Goal: Use online tool/utility: Utilize a website feature to perform a specific function

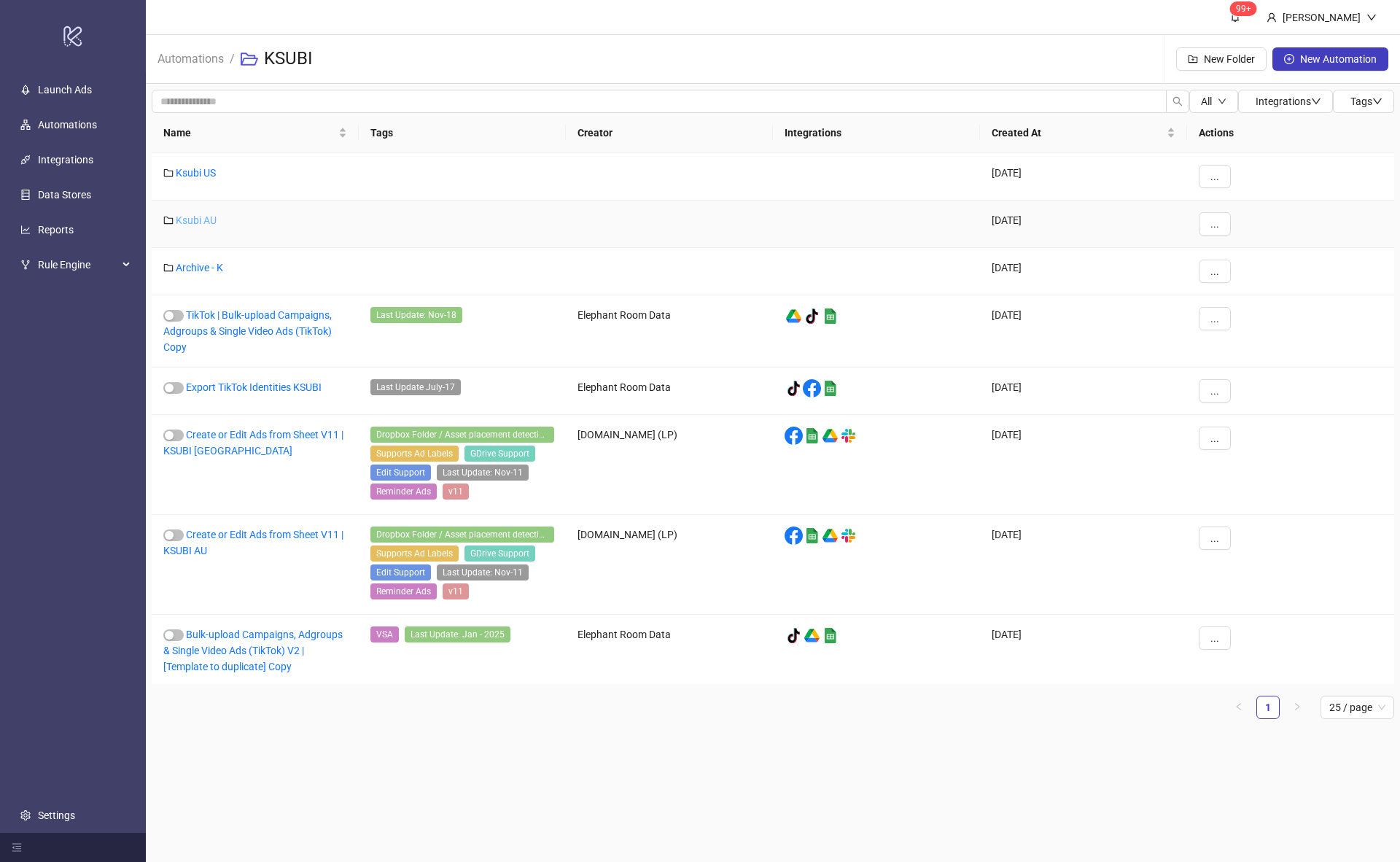
click at [214, 214] on link "Ksubi AU" at bounding box center [196, 220] width 41 height 12
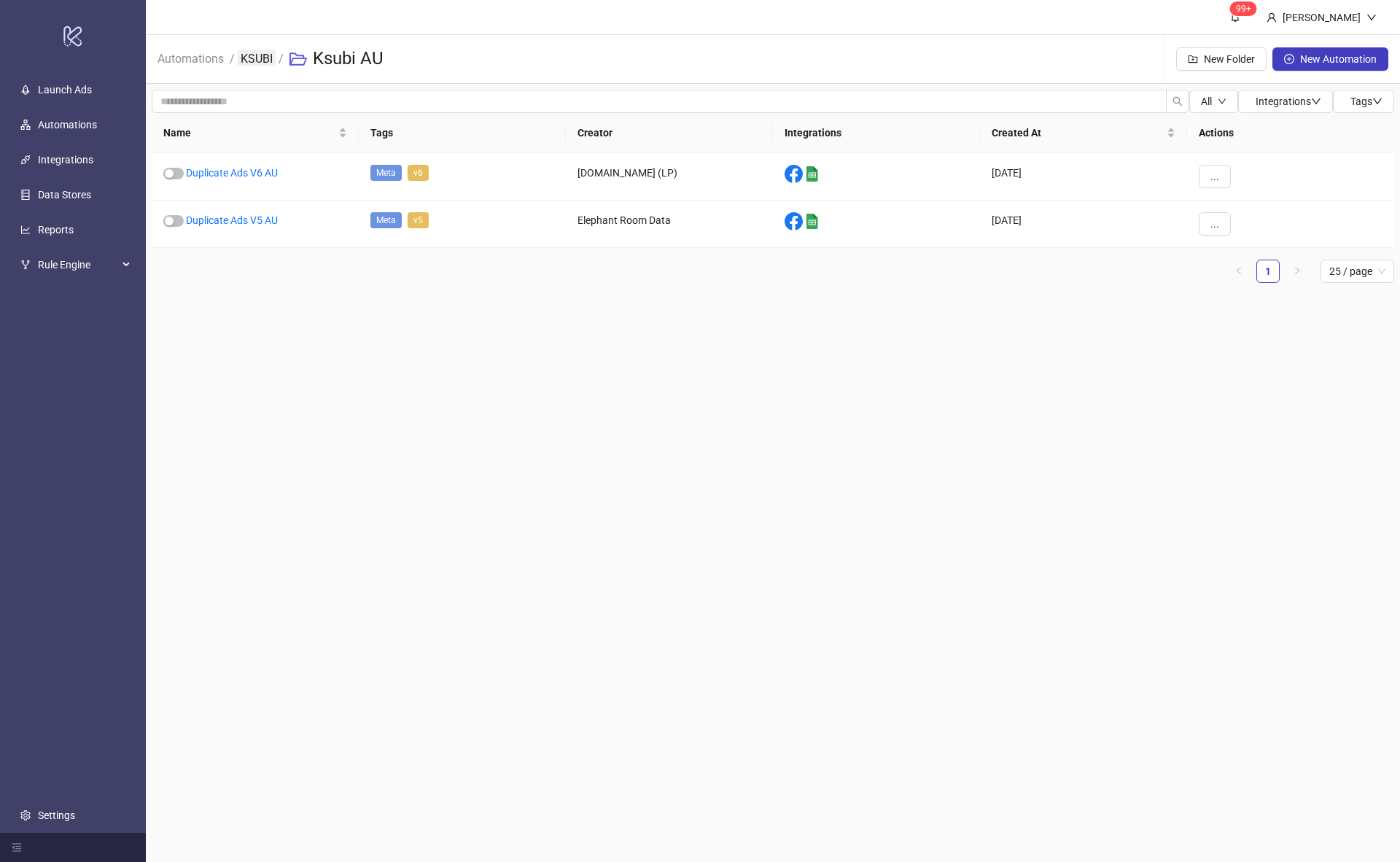
click at [251, 54] on link "KSUBI" at bounding box center [256, 57] width 38 height 16
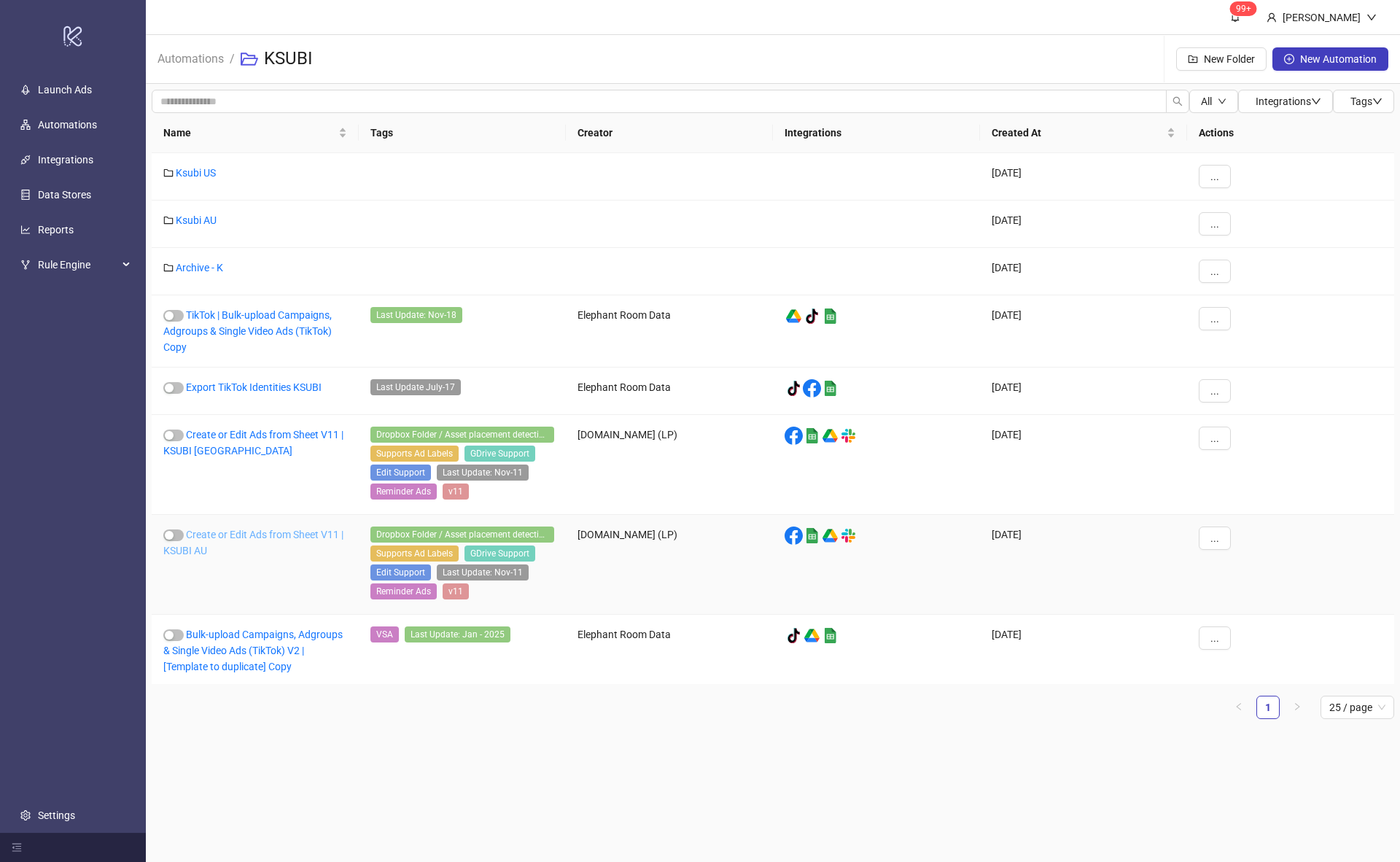
click at [306, 529] on link "Create or Edit Ads from Sheet V11 | KSUBI AU" at bounding box center [253, 543] width 180 height 28
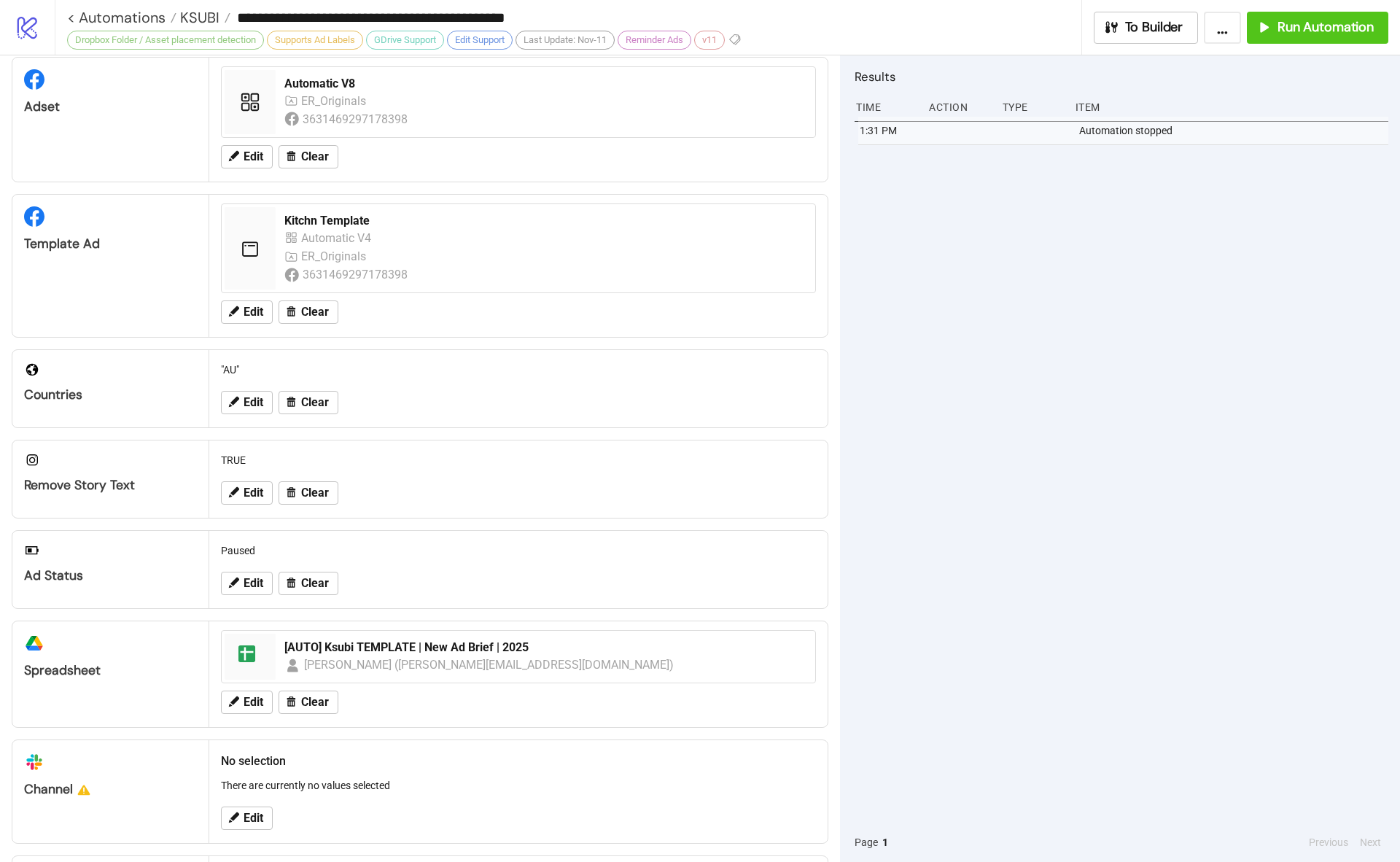
scroll to position [267, 0]
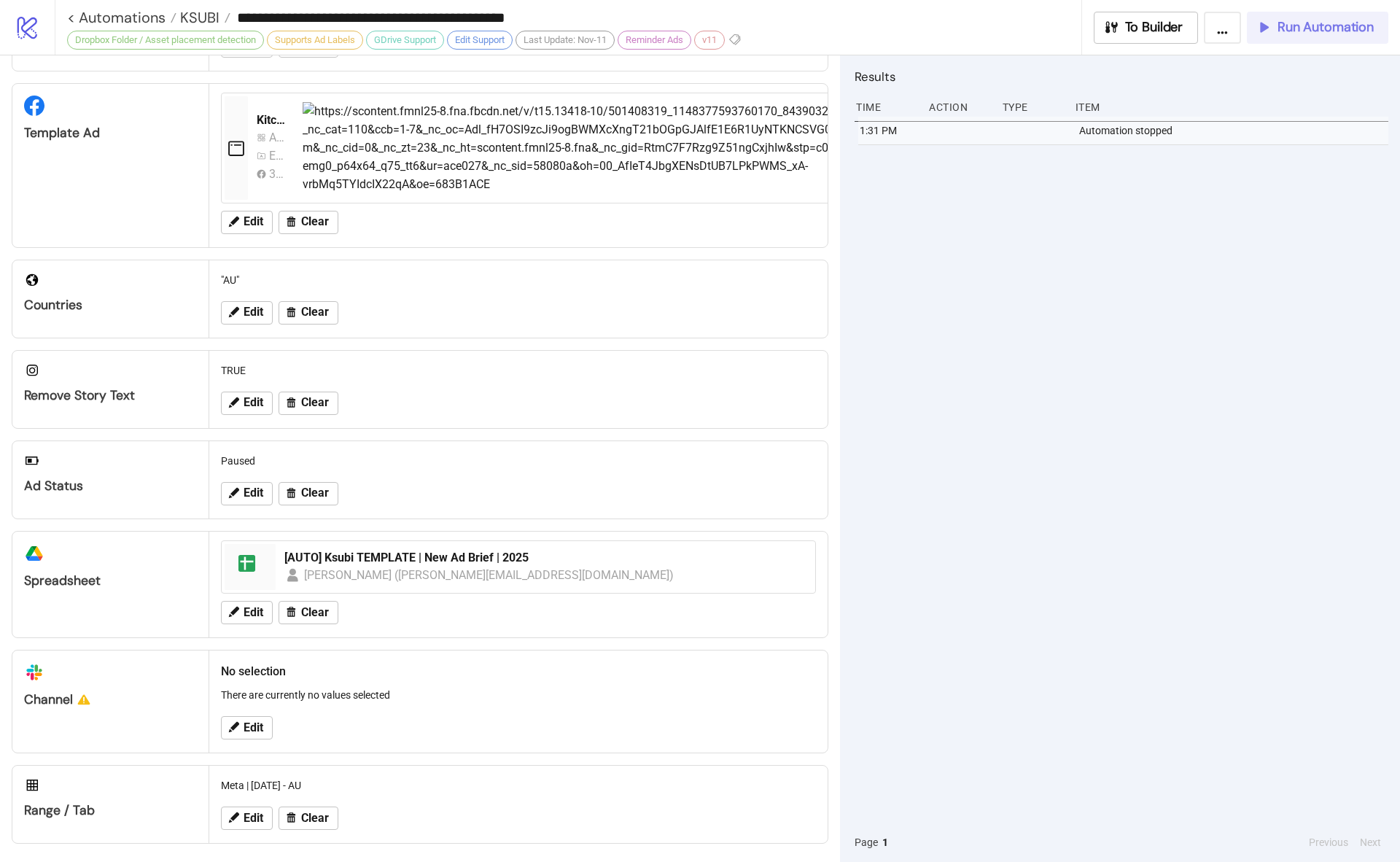
click at [1312, 21] on span "Run Automation" at bounding box center [1325, 27] width 96 height 17
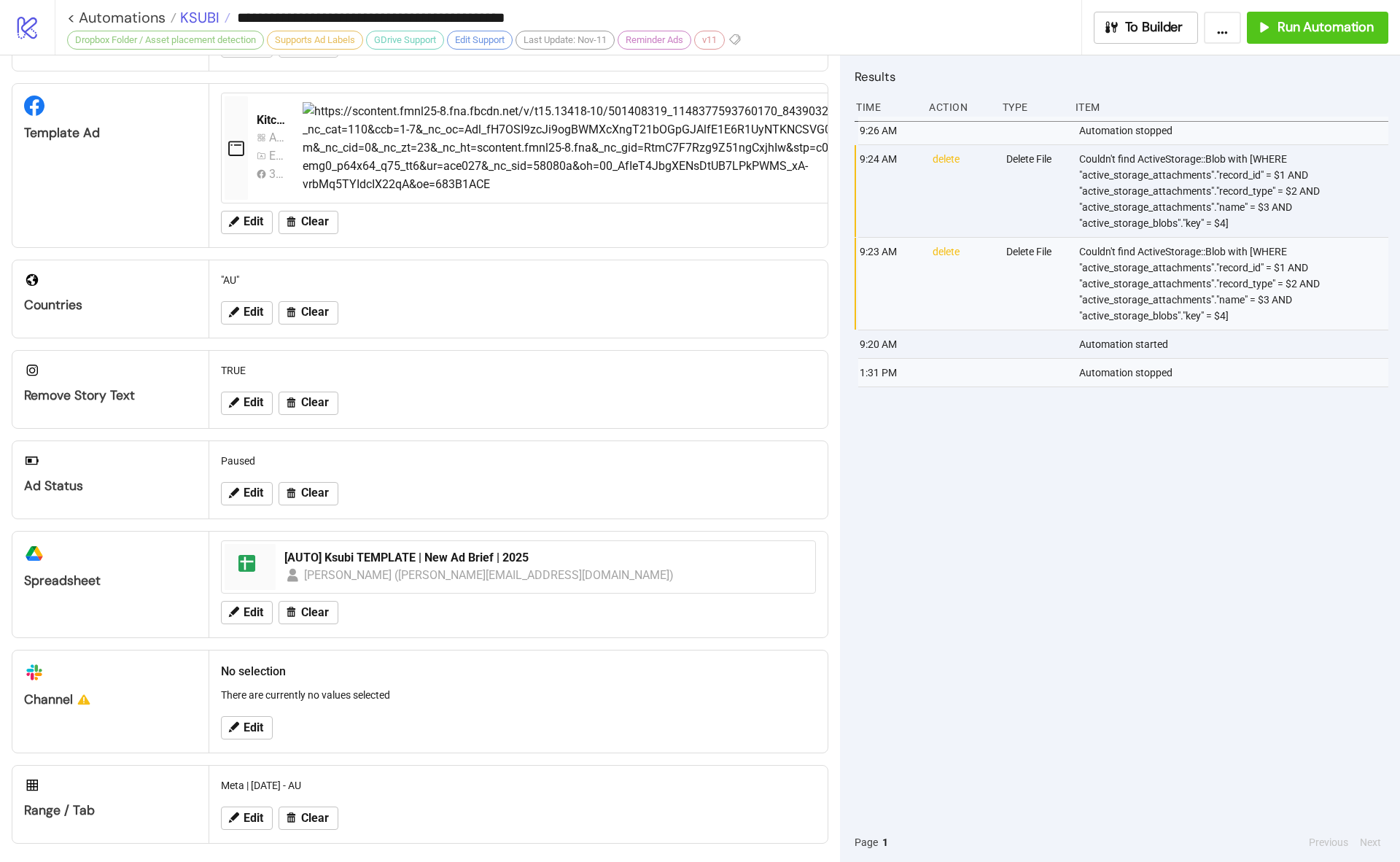
click at [203, 17] on span "KSUBI" at bounding box center [197, 17] width 43 height 19
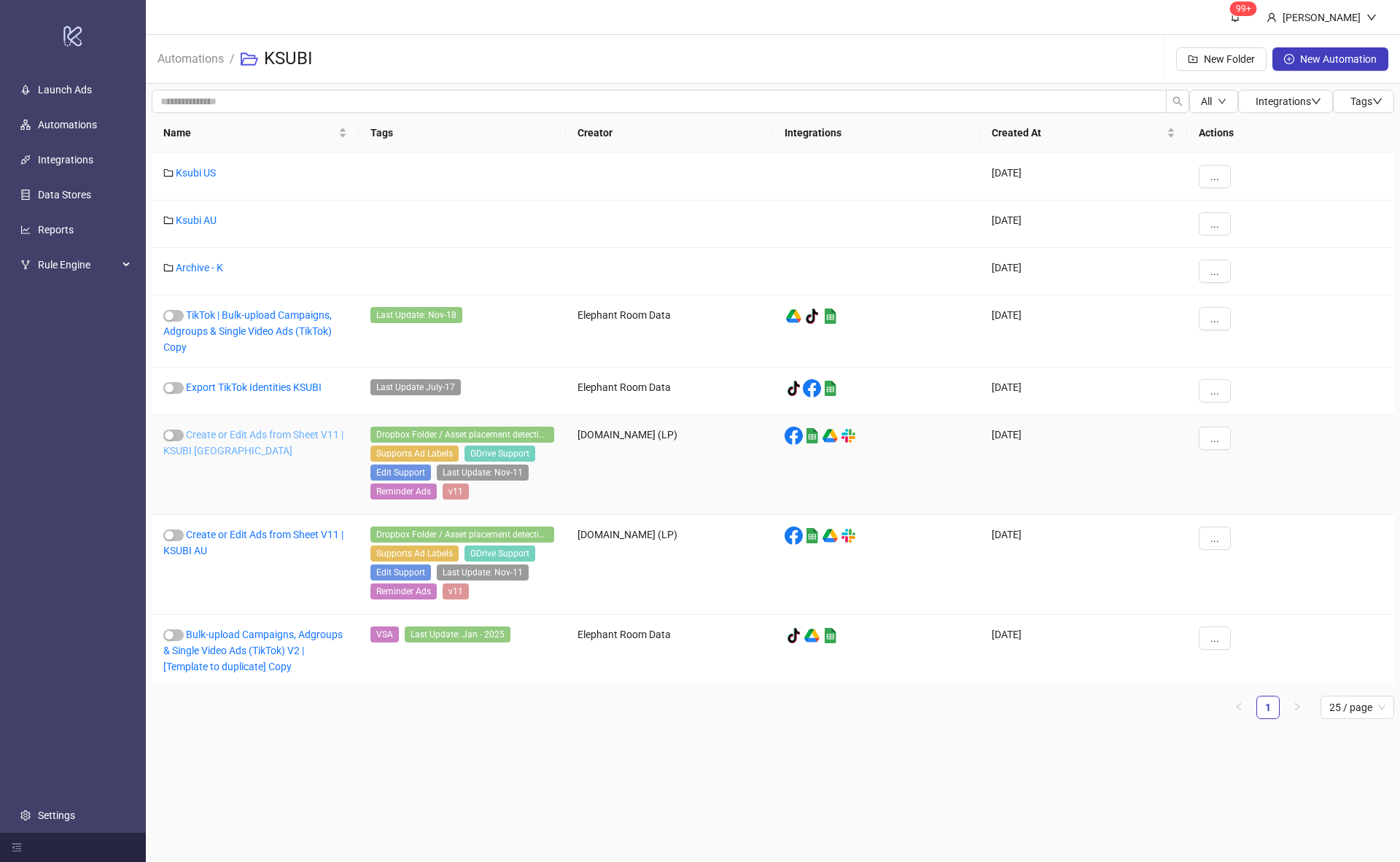
click at [279, 435] on link "Create or Edit Ads from Sheet V11 | KSUBI [GEOGRAPHIC_DATA]" at bounding box center [253, 443] width 180 height 28
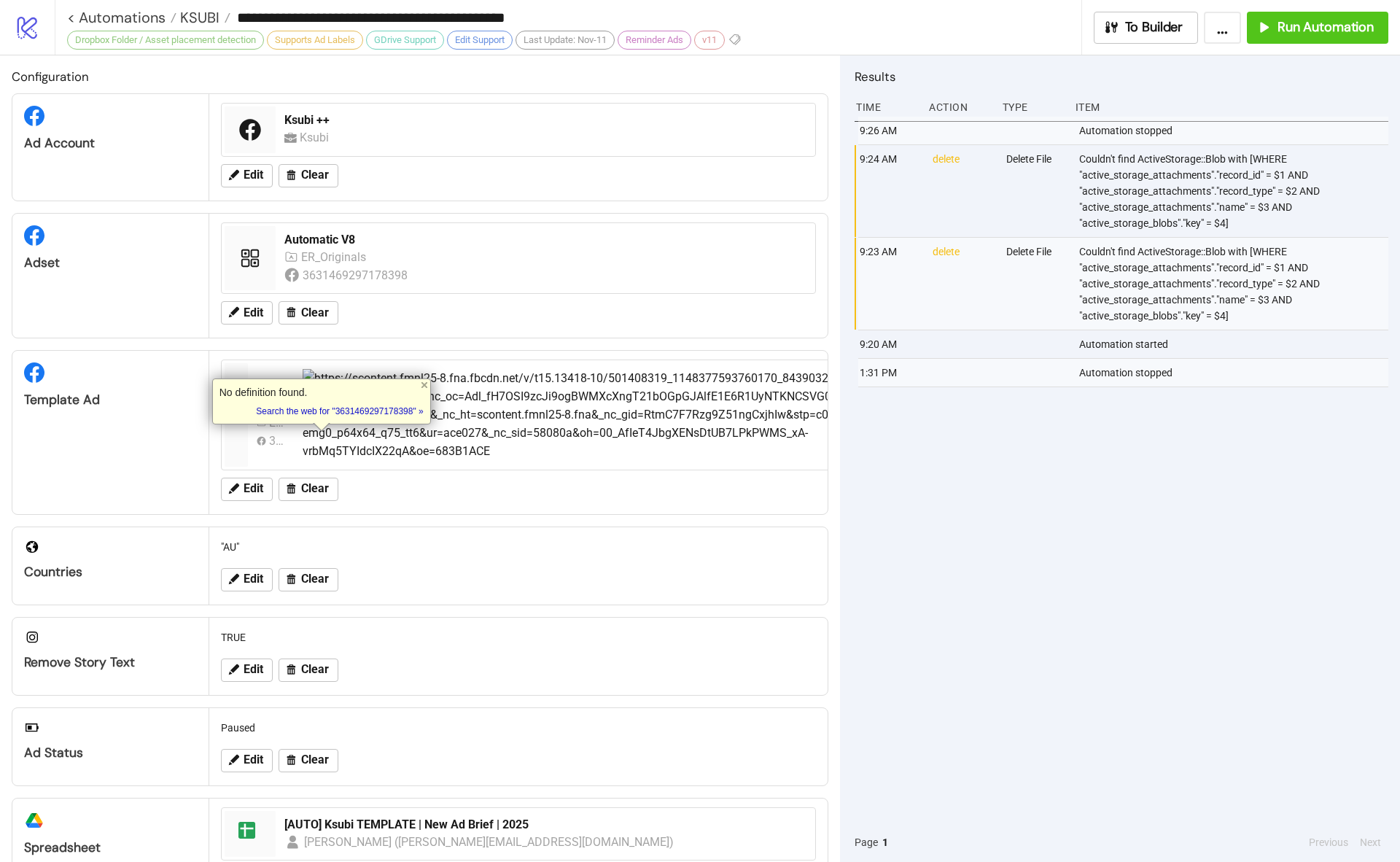
type input "**********"
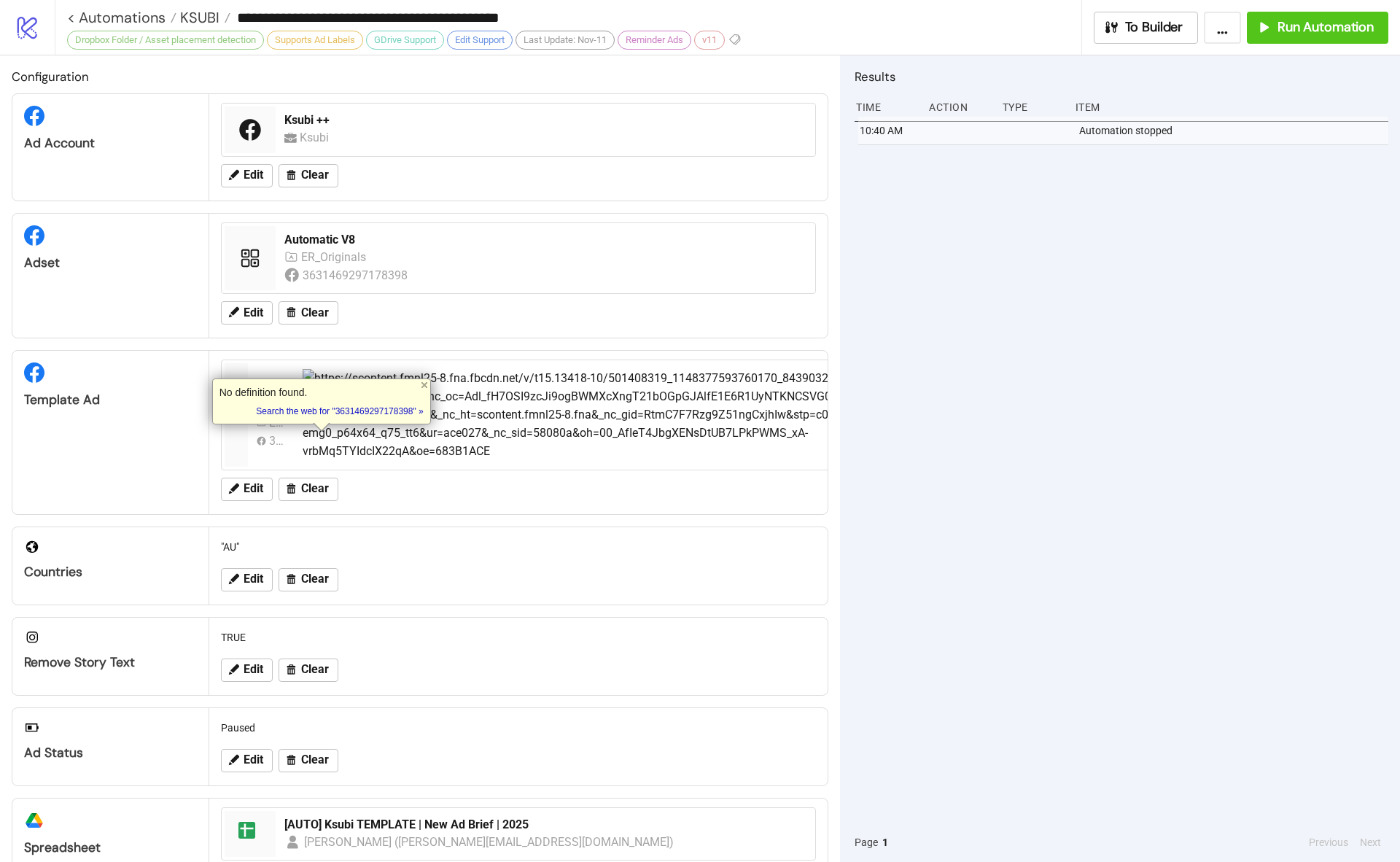
drag, startPoint x: 1054, startPoint y: 640, endPoint x: 903, endPoint y: 542, distance: 180.0
click at [1053, 639] on div "10:40 AM Automation stopped" at bounding box center [1121, 469] width 533 height 706
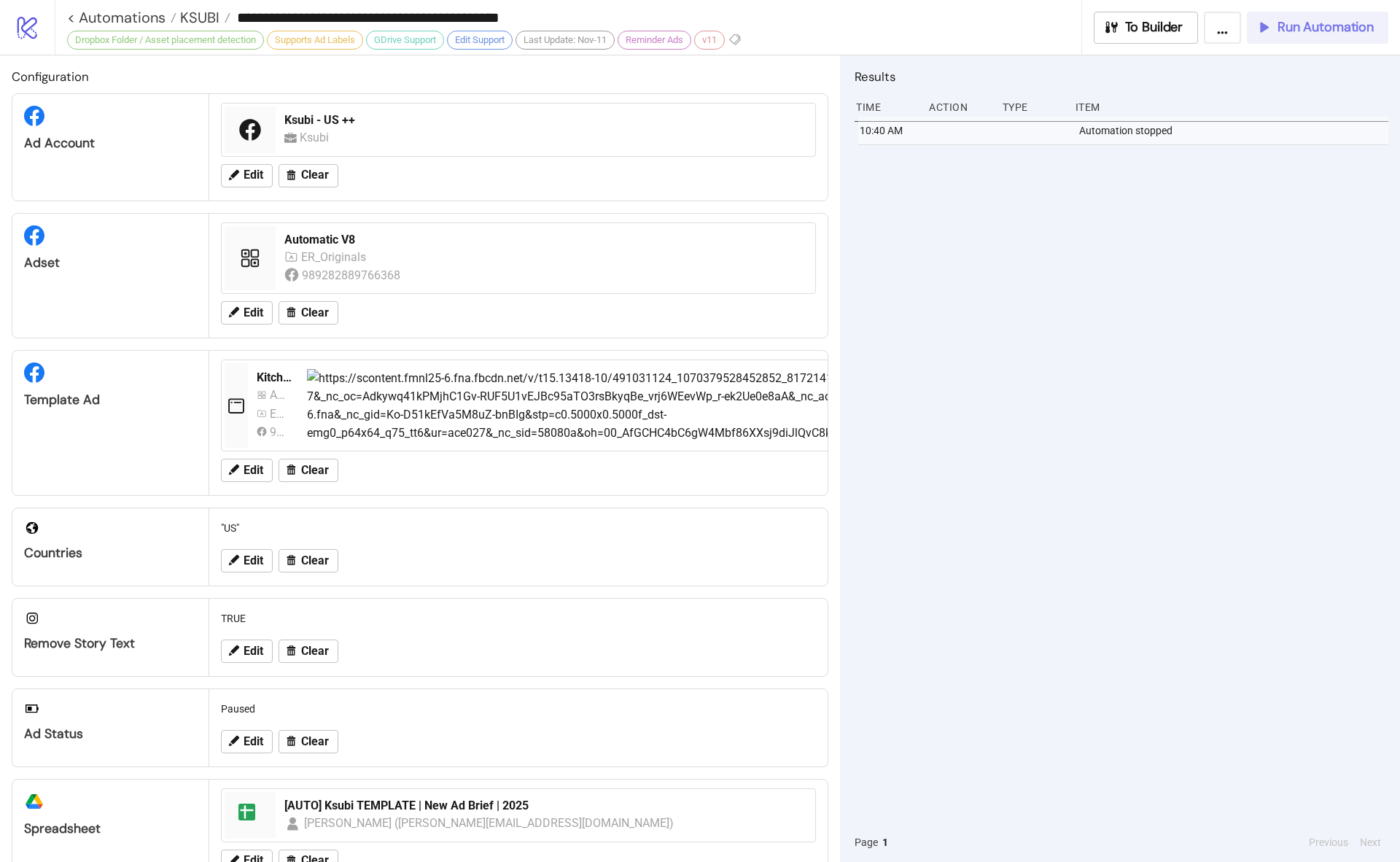
click at [1340, 36] on button "Run Automation" at bounding box center [1318, 27] width 141 height 32
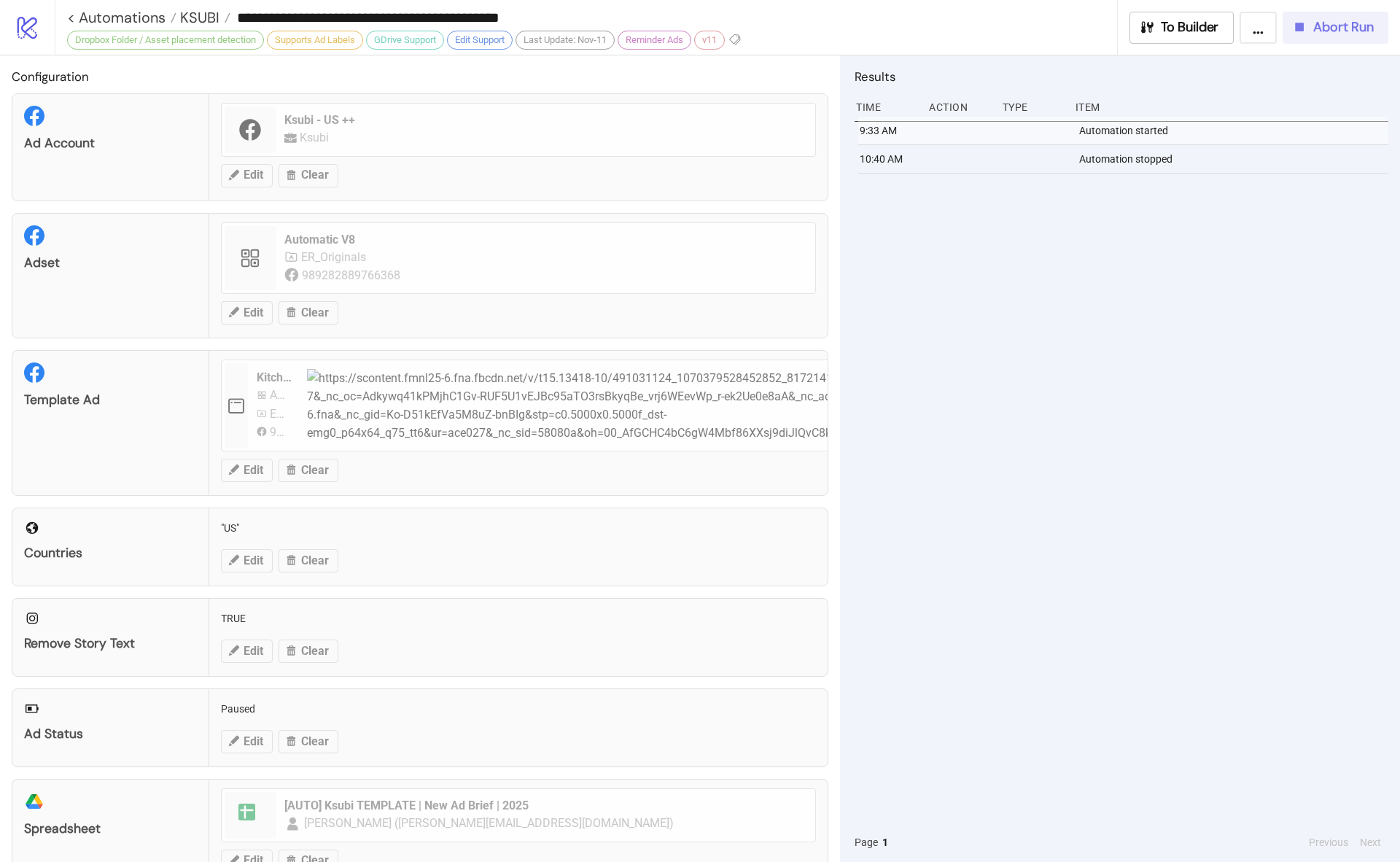
click at [1315, 26] on span "Abort Run" at bounding box center [1343, 27] width 61 height 17
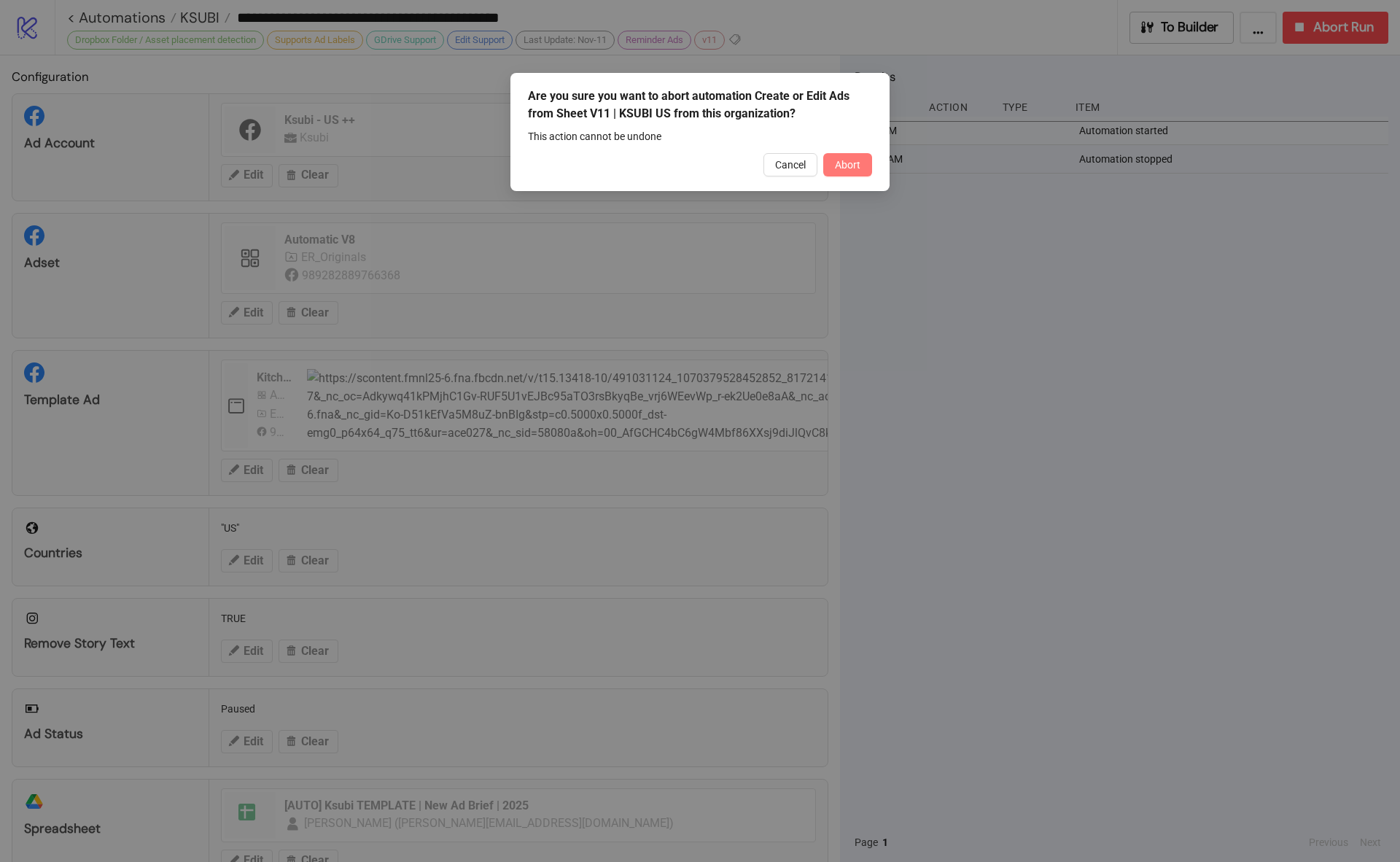
click at [870, 173] on button "Abort" at bounding box center [847, 165] width 49 height 23
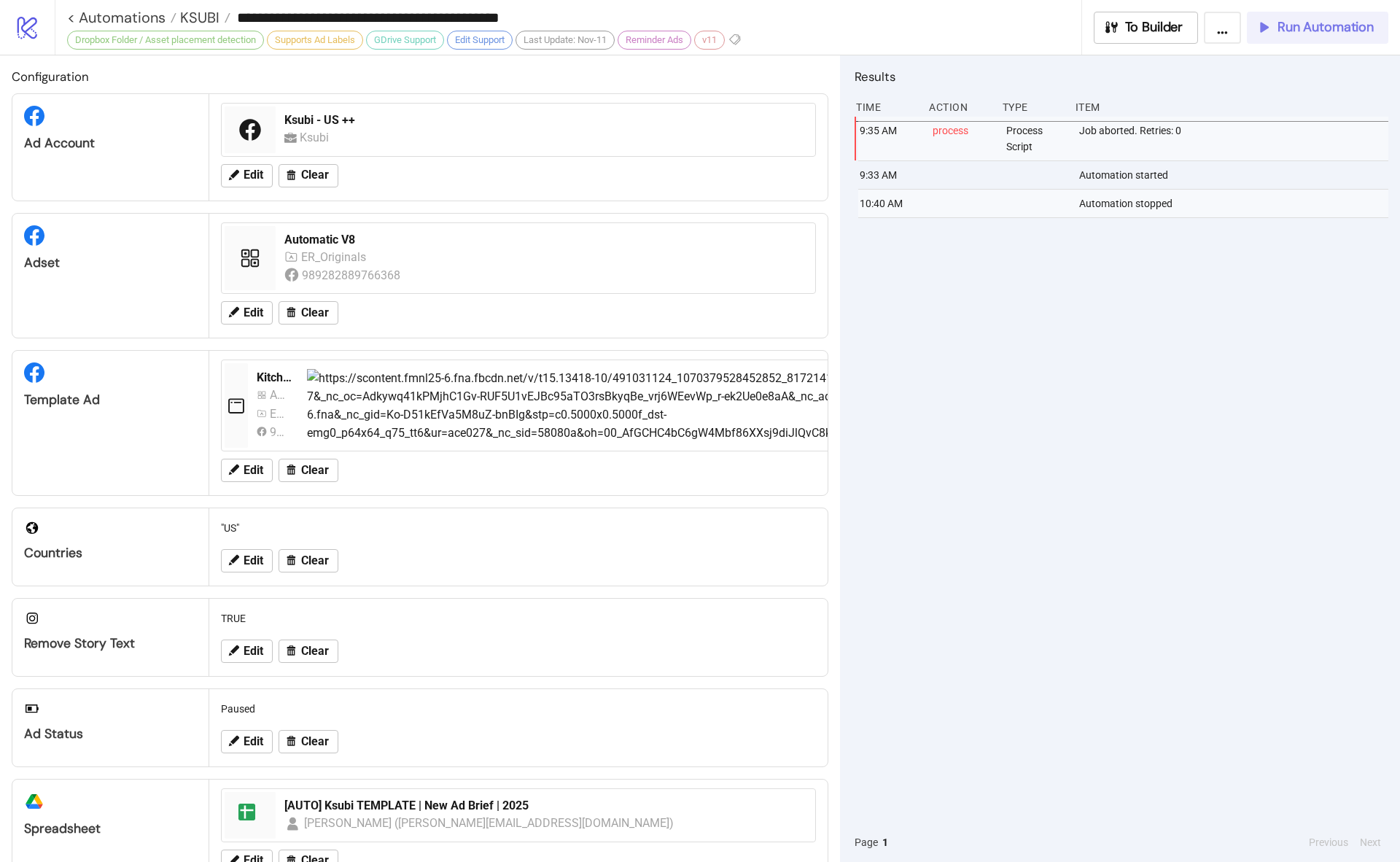
click at [1318, 19] on span "Run Automation" at bounding box center [1325, 27] width 96 height 17
